Goal: Check status: Check status

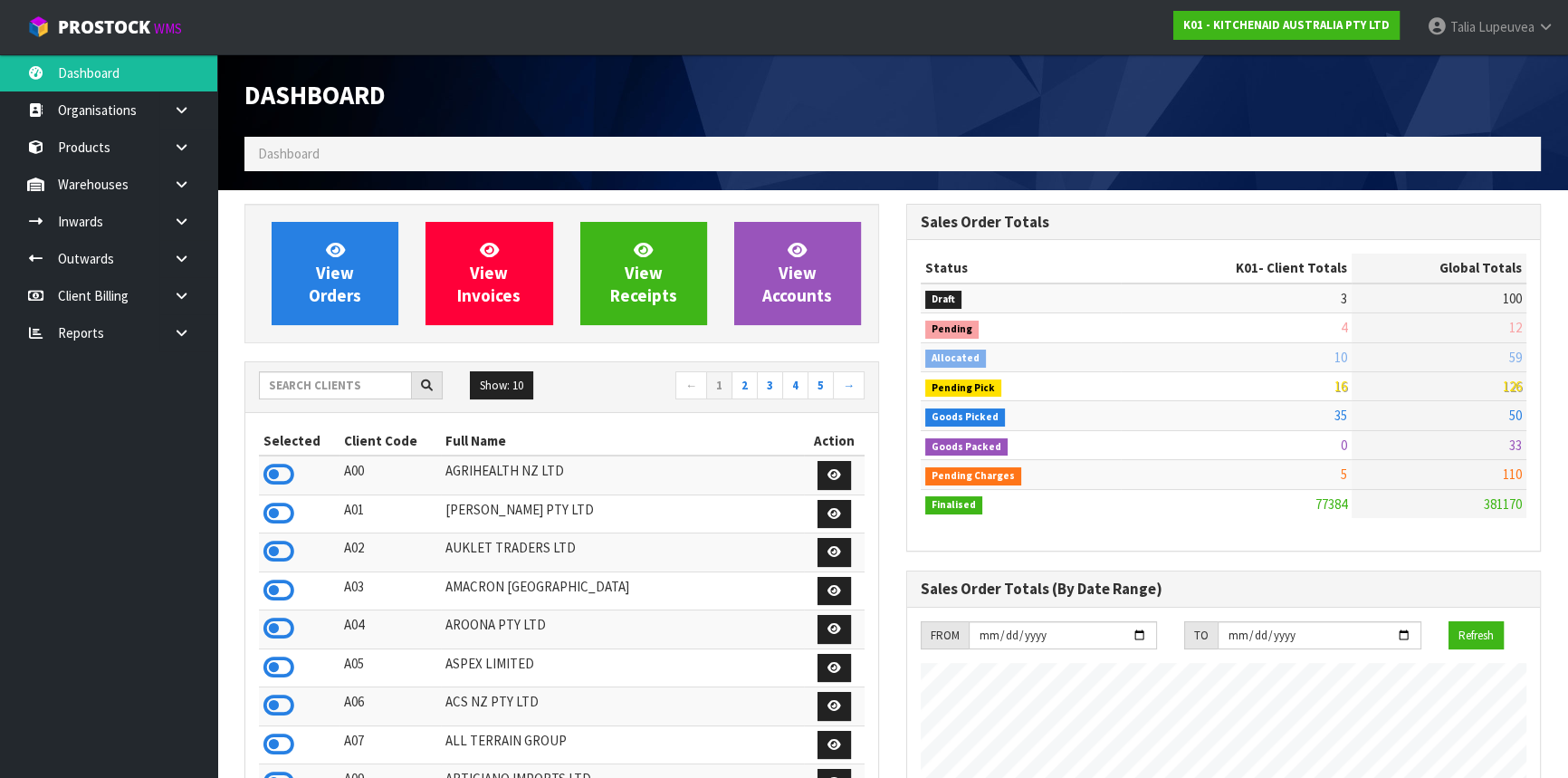
scroll to position [1370, 661]
click at [299, 393] on input "text" at bounding box center [335, 386] width 153 height 28
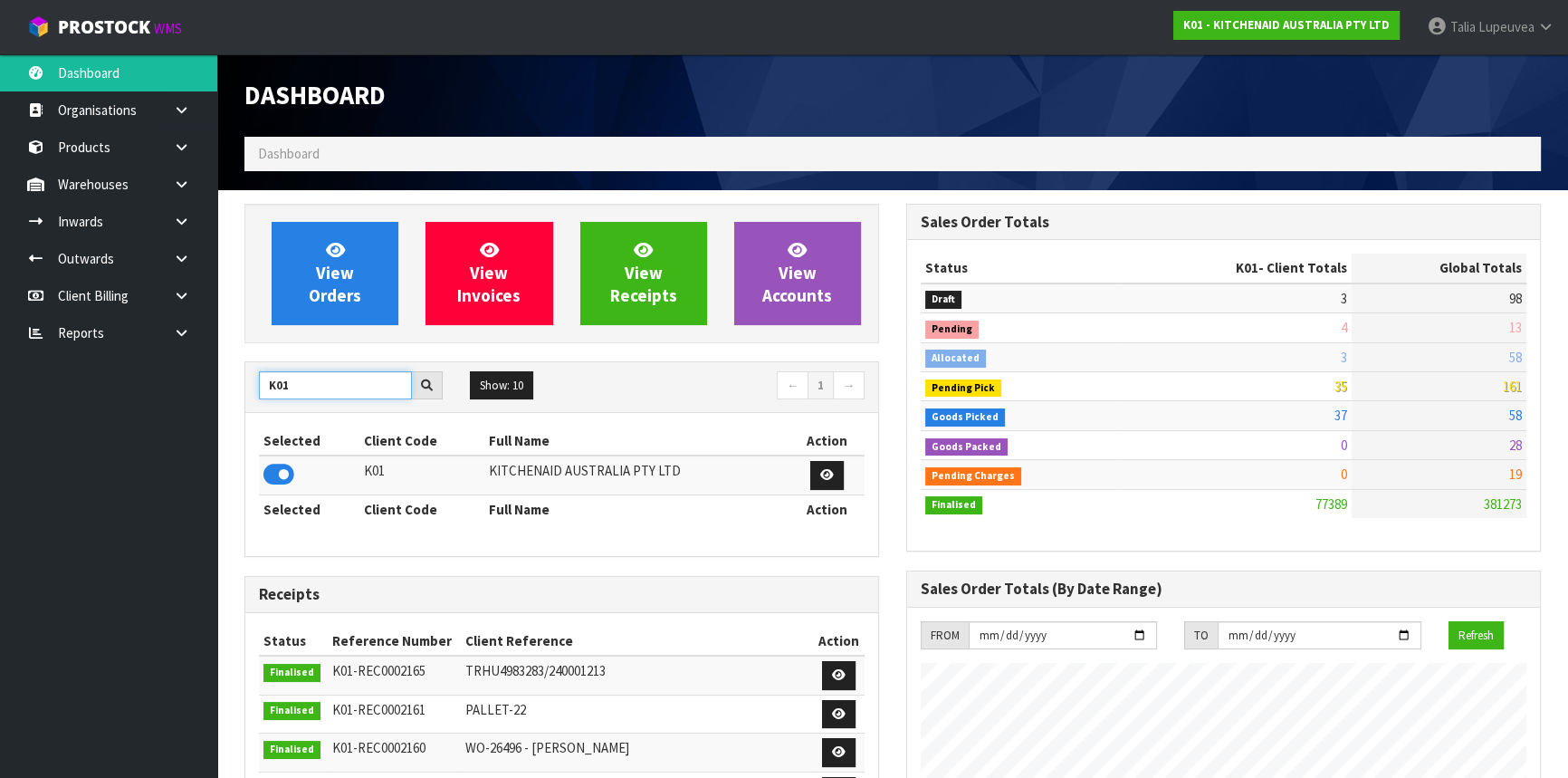
drag, startPoint x: 298, startPoint y: 385, endPoint x: 255, endPoint y: 396, distance: 44.4
click at [255, 396] on div "K01" at bounding box center [351, 386] width 211 height 29
click at [279, 472] on icon at bounding box center [279, 474] width 31 height 27
drag, startPoint x: 304, startPoint y: 386, endPoint x: 211, endPoint y: 398, distance: 93.8
click at [211, 398] on body "Toggle navigation ProStock WMS C11 - LIFETIME BRANDS NZ PTY LTD Talia Lupeuvea …" at bounding box center [784, 389] width 1568 height 778
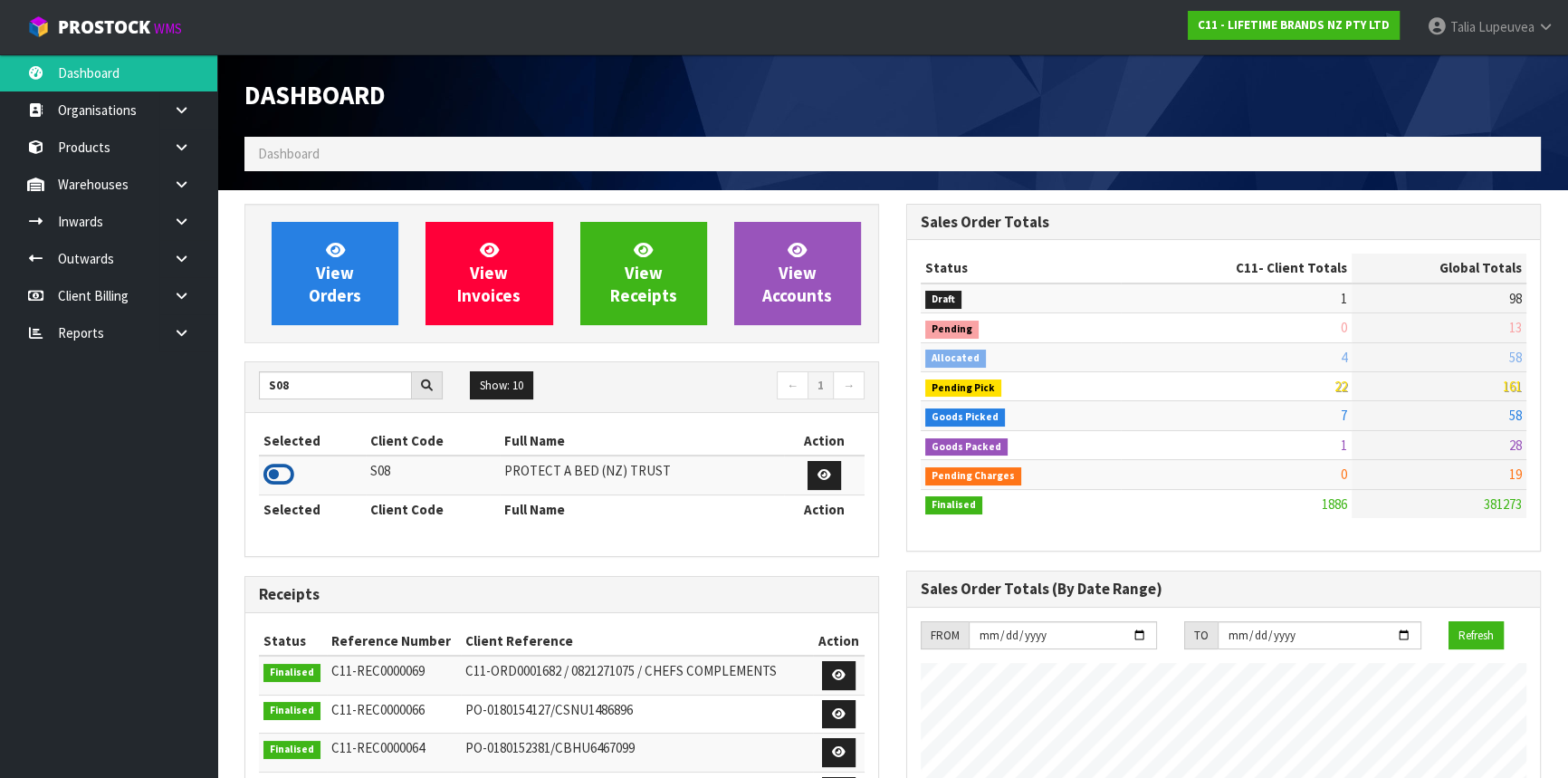
click at [282, 474] on icon at bounding box center [279, 474] width 31 height 27
drag, startPoint x: 306, startPoint y: 384, endPoint x: 257, endPoint y: 395, distance: 50.2
click at [257, 395] on div "S08" at bounding box center [351, 386] width 211 height 29
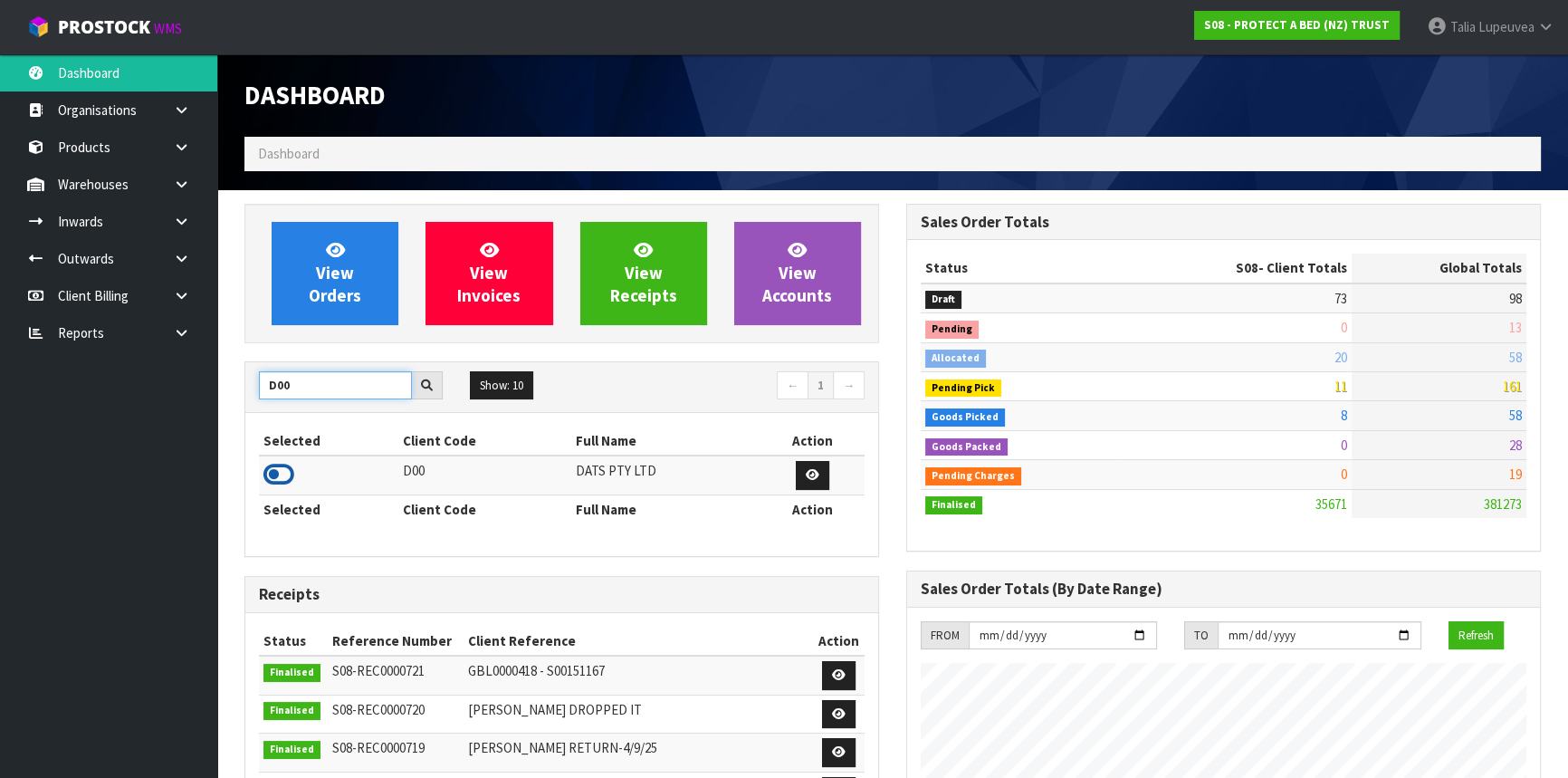
type input "D00"
click at [285, 475] on icon at bounding box center [279, 474] width 31 height 27
drag, startPoint x: 308, startPoint y: 386, endPoint x: 178, endPoint y: 394, distance: 130.2
click at [178, 394] on body "Toggle navigation ProStock WMS D00 - DATS PTY LTD Talia Lupeuvea Logout Dashboa…" at bounding box center [784, 389] width 1568 height 778
